Goal: Task Accomplishment & Management: Use online tool/utility

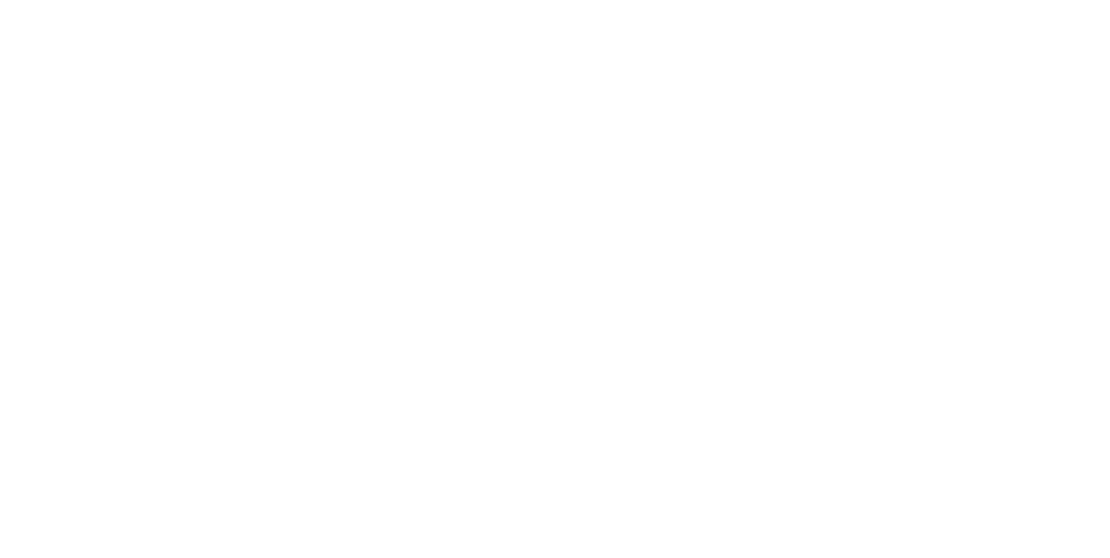
click at [548, 271] on button "Clock Off" at bounding box center [500, 275] width 95 height 28
click at [928, 92] on button "Close" at bounding box center [896, 96] width 63 height 28
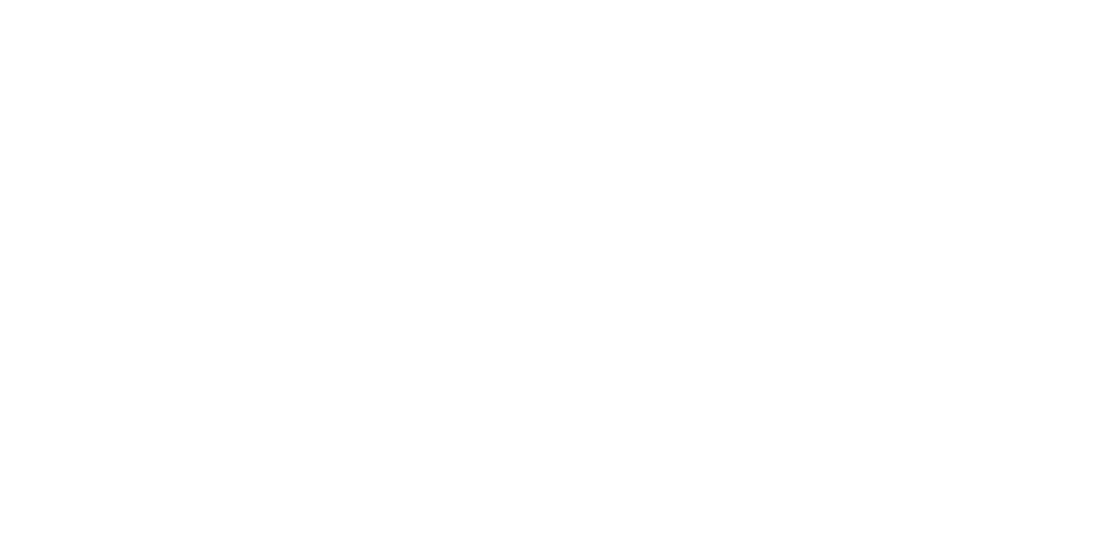
click at [230, 224] on button "Tracking" at bounding box center [147, 238] width 165 height 43
click at [715, 490] on icon "button" at bounding box center [711, 490] width 9 height 10
click at [548, 270] on button "Clock On" at bounding box center [500, 275] width 95 height 28
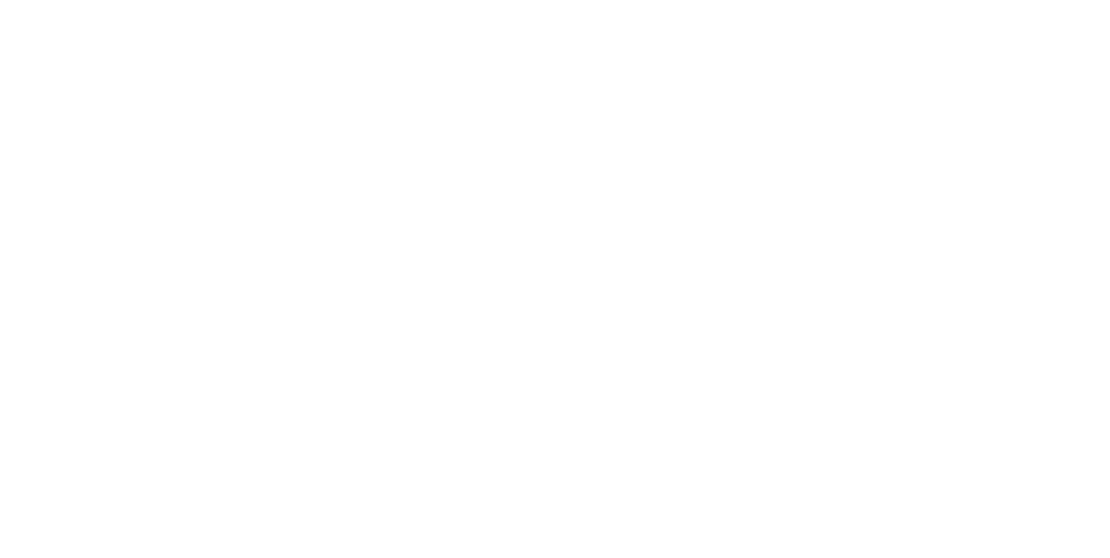
click at [737, 492] on button "button" at bounding box center [726, 490] width 22 height 22
click at [548, 271] on button "Clock Off" at bounding box center [500, 275] width 95 height 28
click at [928, 94] on button "Close" at bounding box center [896, 96] width 63 height 28
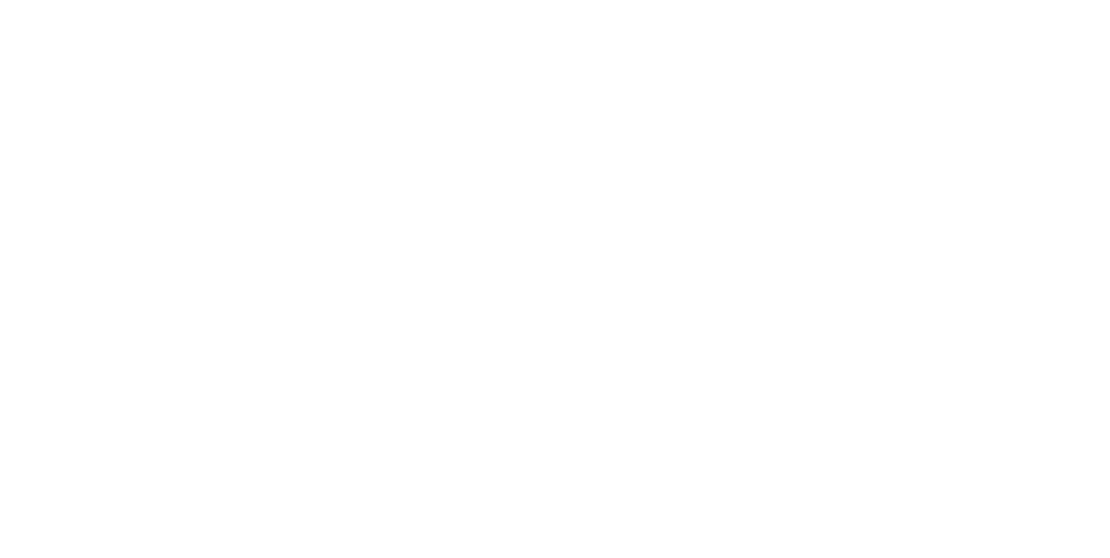
click at [928, 95] on button "Close" at bounding box center [896, 96] width 63 height 28
click at [230, 252] on button "Tracking" at bounding box center [147, 238] width 165 height 43
click at [715, 489] on icon "button" at bounding box center [711, 490] width 9 height 10
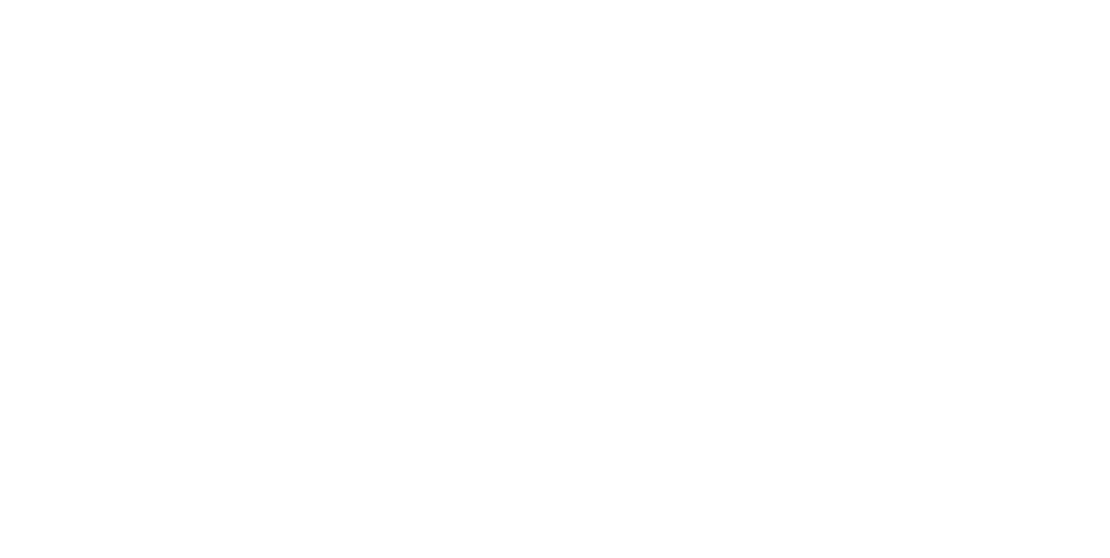
scroll to position [185, 0]
click at [548, 277] on button "Clock On" at bounding box center [500, 275] width 95 height 28
click at [230, 111] on button "Order details" at bounding box center [147, 108] width 165 height 43
